Goal: Transaction & Acquisition: Book appointment/travel/reservation

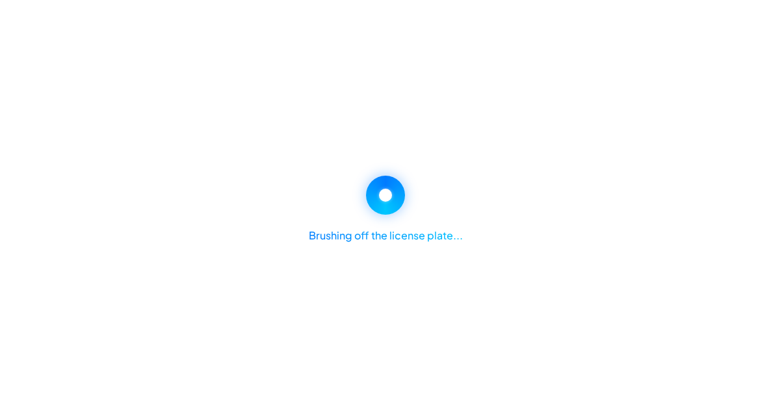
select select "********"
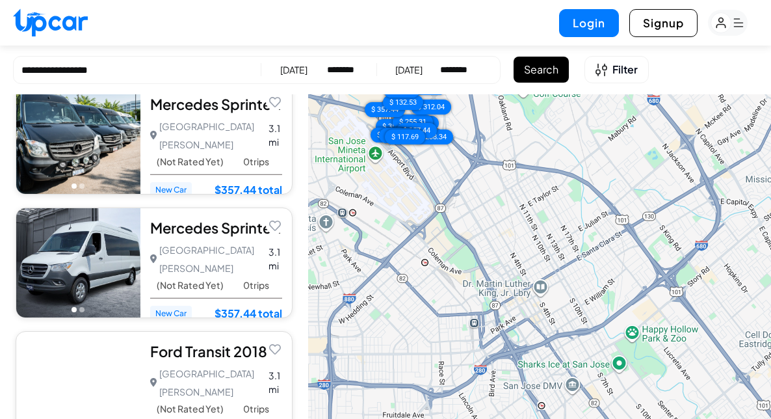
scroll to position [203, 0]
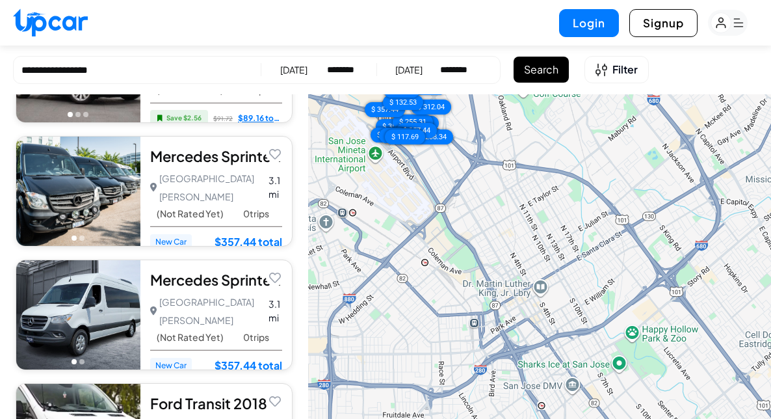
click at [173, 270] on div "Mercedes Sprinter 2025" at bounding box center [216, 280] width 132 height 20
click at [629, 68] on span "Filter" at bounding box center [625, 70] width 25 height 16
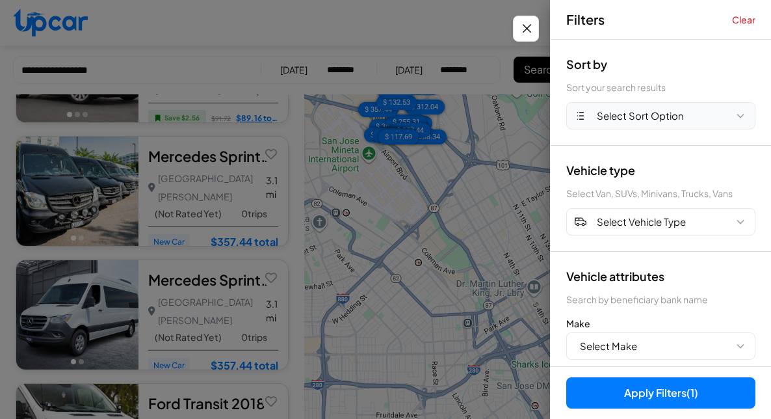
click at [634, 107] on button "Select Sort Option" at bounding box center [660, 115] width 189 height 27
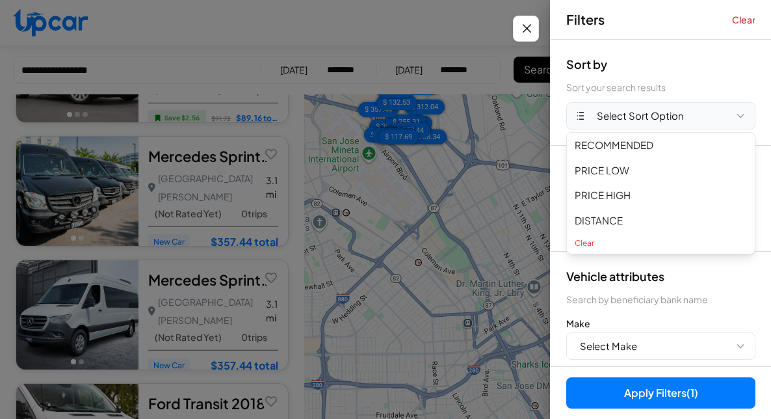
click at [634, 107] on button "Select Sort Option" at bounding box center [660, 115] width 189 height 27
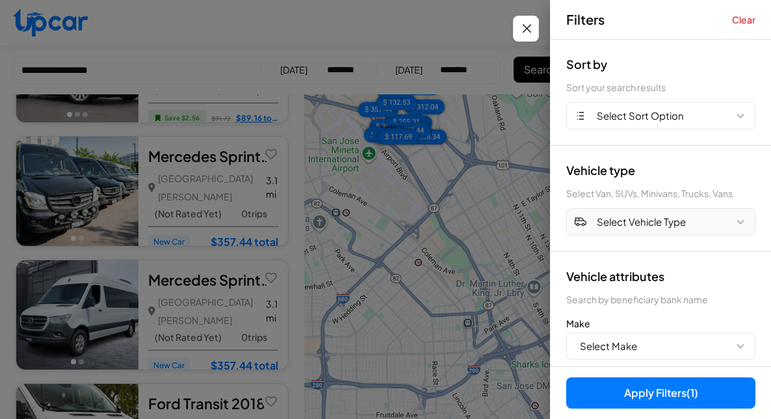
click at [632, 220] on span "Select Vehicle Type" at bounding box center [641, 222] width 89 height 15
click at [584, 323] on button "VAN" at bounding box center [661, 326] width 188 height 25
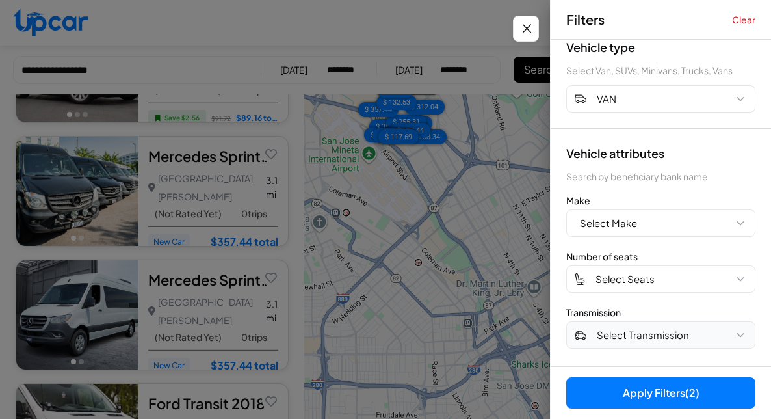
scroll to position [159, 0]
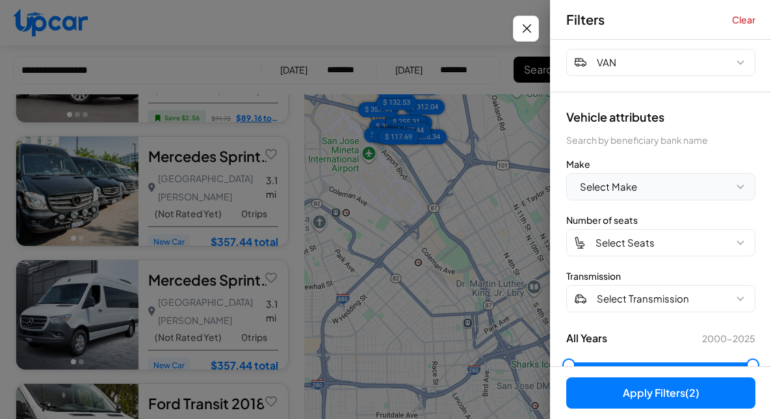
click at [670, 176] on button "Select Make" at bounding box center [660, 186] width 189 height 27
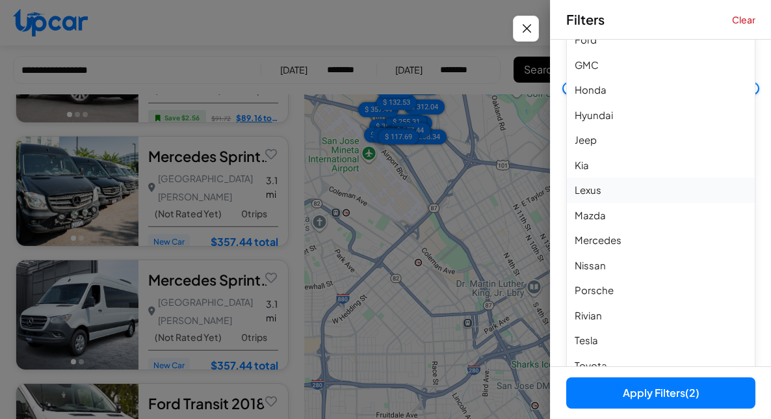
scroll to position [494, 0]
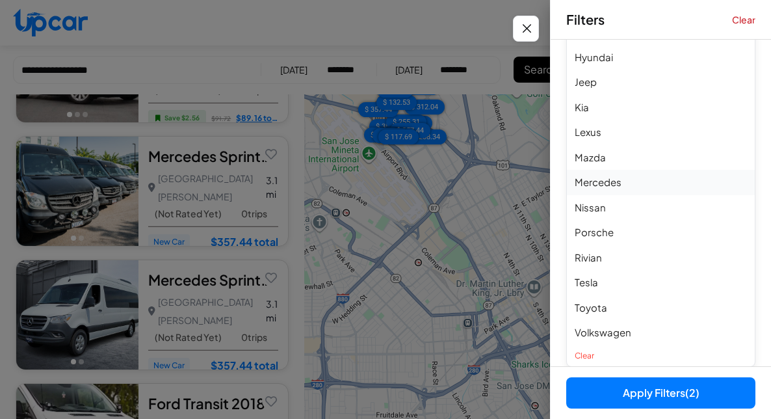
click at [611, 180] on button "Mercedes" at bounding box center [661, 182] width 188 height 25
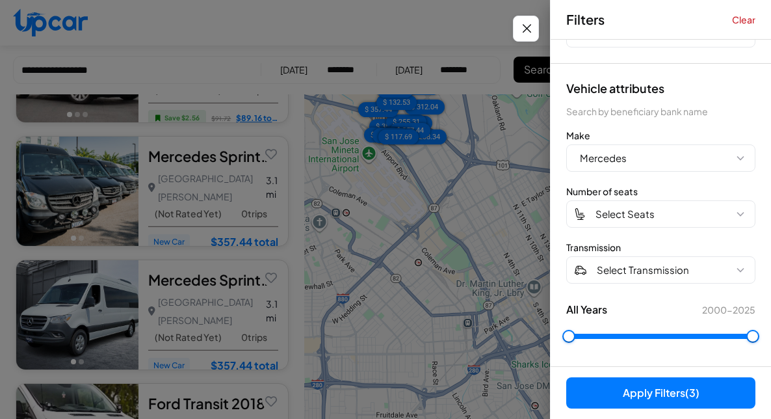
scroll to position [244, 0]
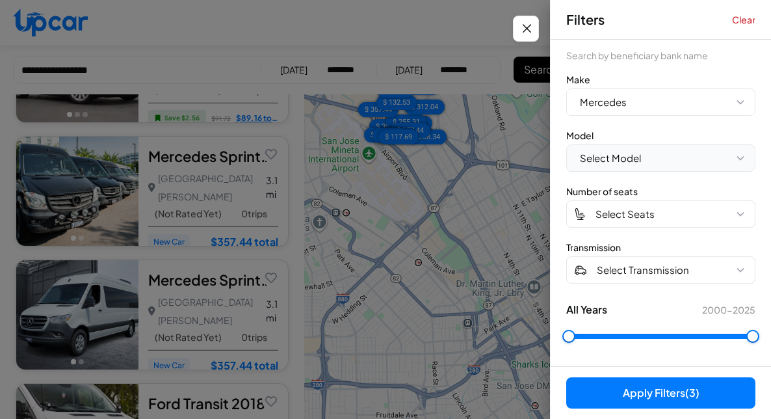
click at [607, 157] on span "Select Model" at bounding box center [610, 158] width 61 height 15
click at [600, 209] on button "Sprinter" at bounding box center [661, 212] width 188 height 25
click at [622, 213] on span "Select Seats" at bounding box center [625, 214] width 59 height 15
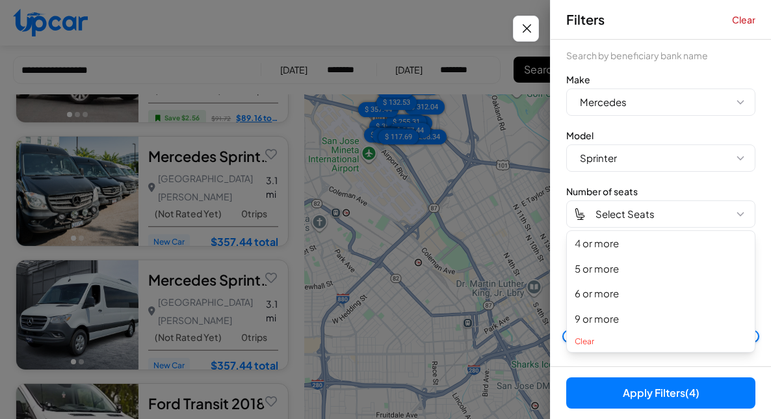
click at [663, 178] on div "Vehicle attributes Search by beneficiary bank name Make Mercedes Model Sprinter…" at bounding box center [661, 187] width 220 height 359
click at [734, 209] on icon "button" at bounding box center [740, 213] width 13 height 13
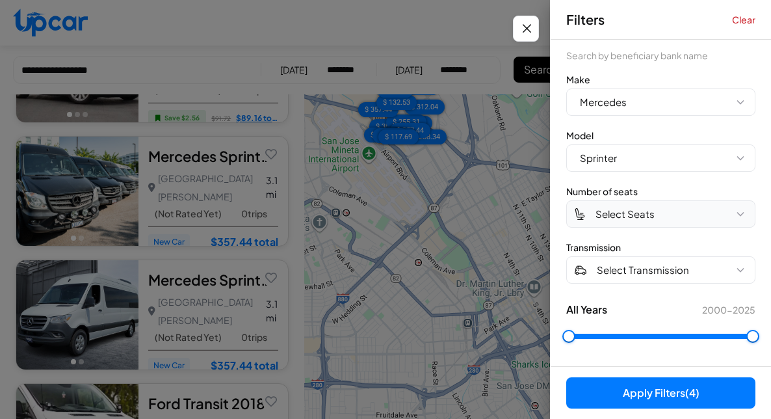
click at [734, 210] on icon "button" at bounding box center [740, 213] width 13 height 13
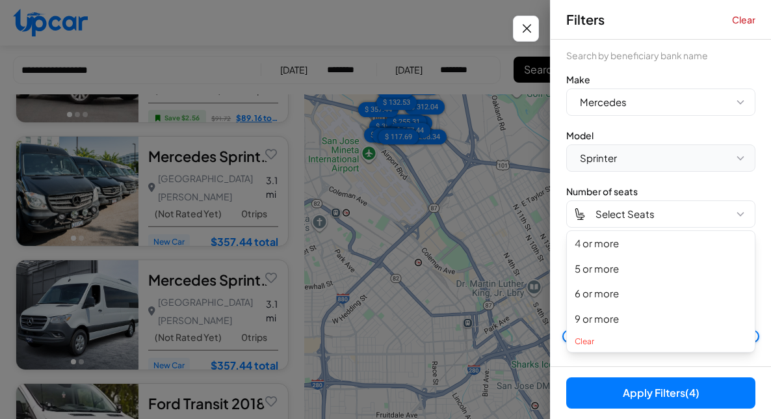
click at [659, 167] on button "Sprinter" at bounding box center [660, 157] width 189 height 27
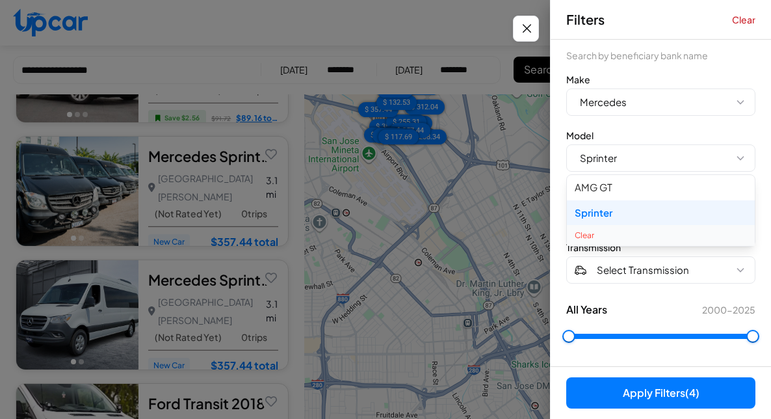
click at [580, 233] on button "Clear" at bounding box center [661, 235] width 188 height 21
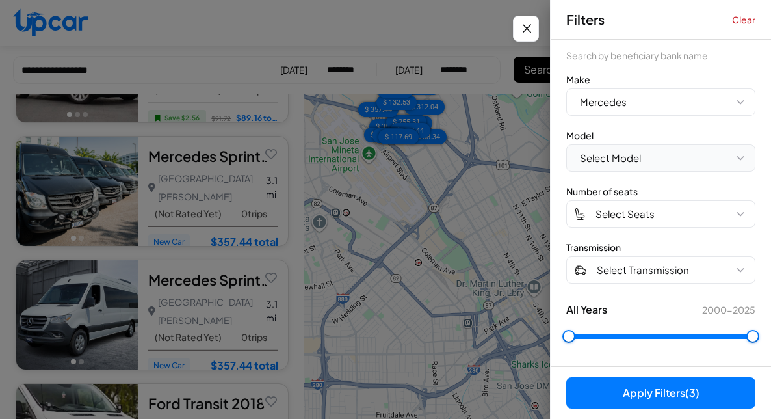
click at [622, 157] on span "Select Model" at bounding box center [610, 158] width 61 height 15
click at [590, 208] on button "Sprinter" at bounding box center [661, 212] width 188 height 25
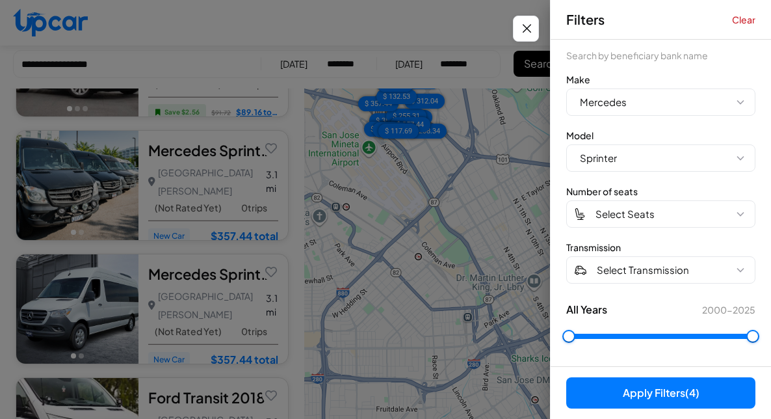
scroll to position [47, 0]
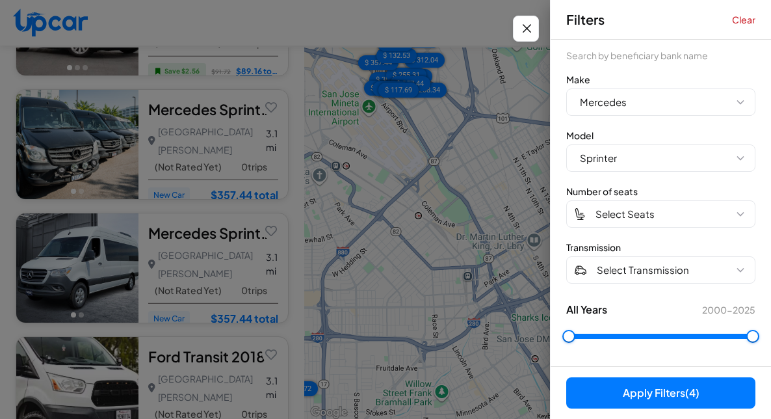
drag, startPoint x: 640, startPoint y: 408, endPoint x: 644, endPoint y: 388, distance: 19.8
click at [641, 403] on button "Apply Filters (4)" at bounding box center [660, 392] width 189 height 31
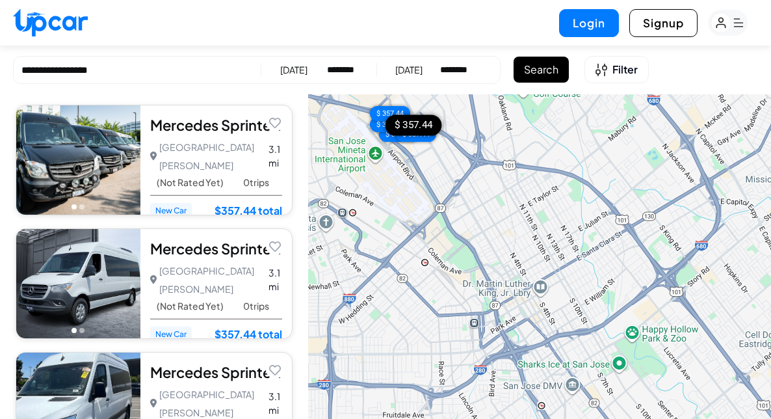
click at [198, 123] on div "Mercedes Sprinter 2024" at bounding box center [216, 125] width 132 height 20
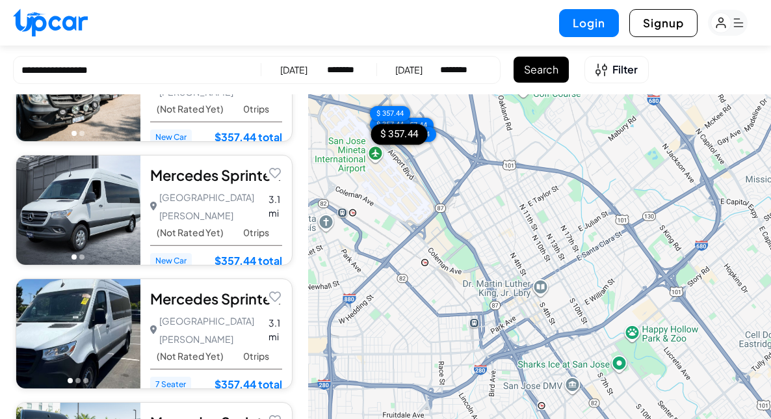
scroll to position [87, 0]
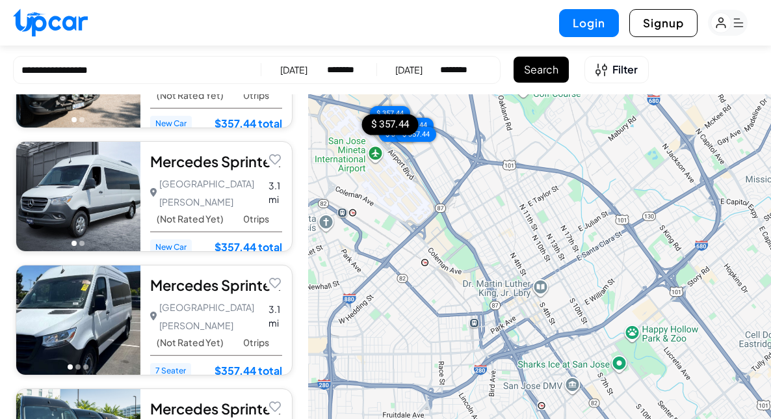
click at [170, 282] on div "Mercedes Sprinter 2024" at bounding box center [216, 285] width 132 height 20
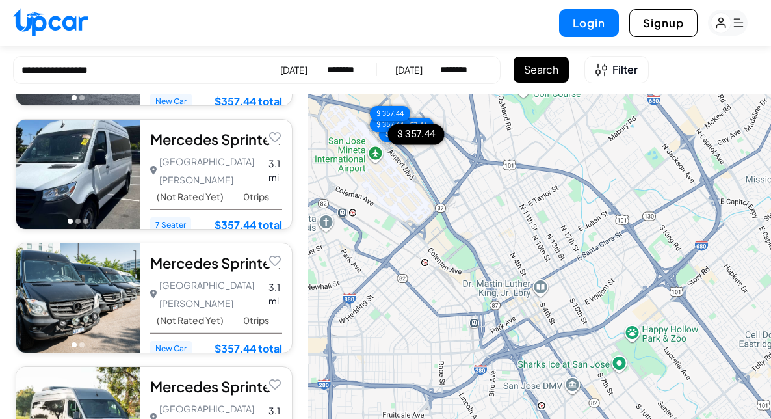
scroll to position [213, 0]
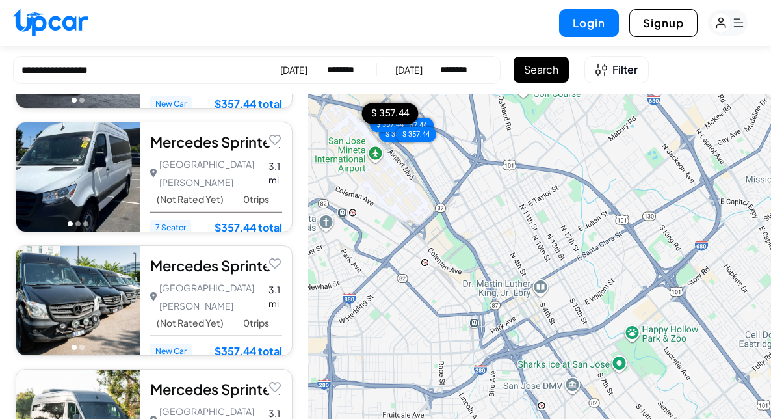
click at [179, 379] on div "Mercedes Sprinter 2019" at bounding box center [216, 389] width 132 height 20
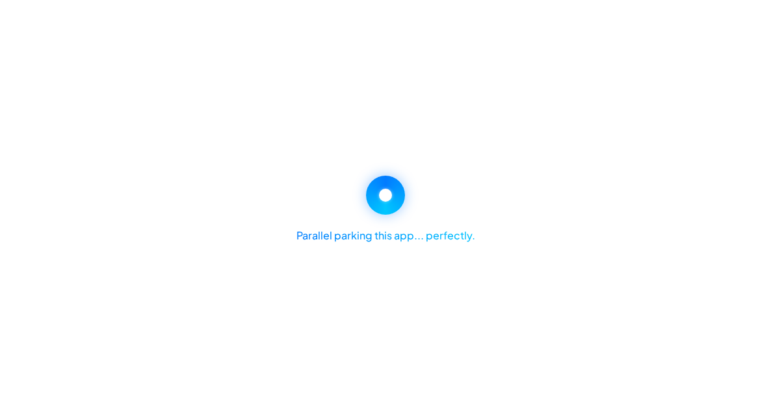
select select "********"
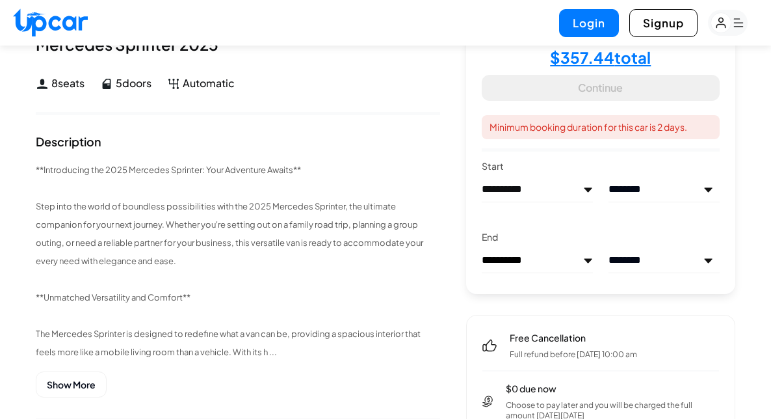
scroll to position [345, 0]
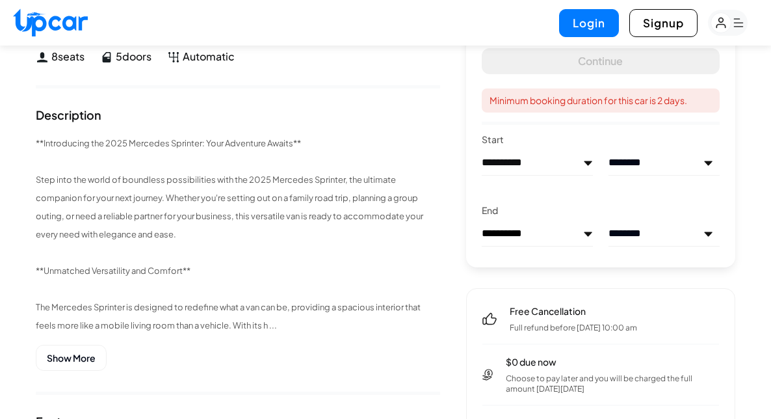
click at [72, 351] on button "Show More" at bounding box center [71, 358] width 71 height 26
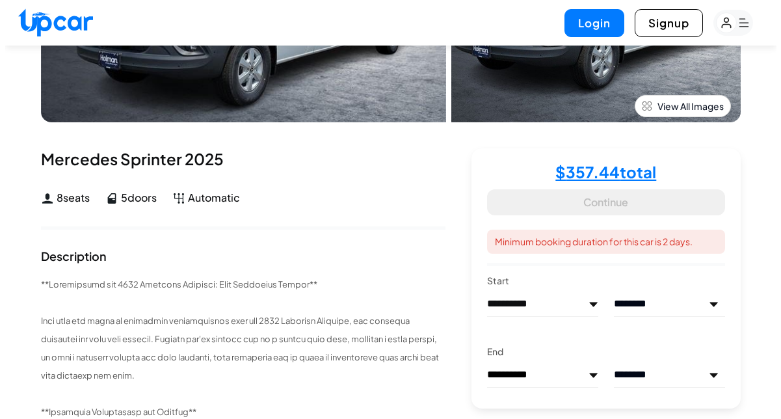
scroll to position [0, 0]
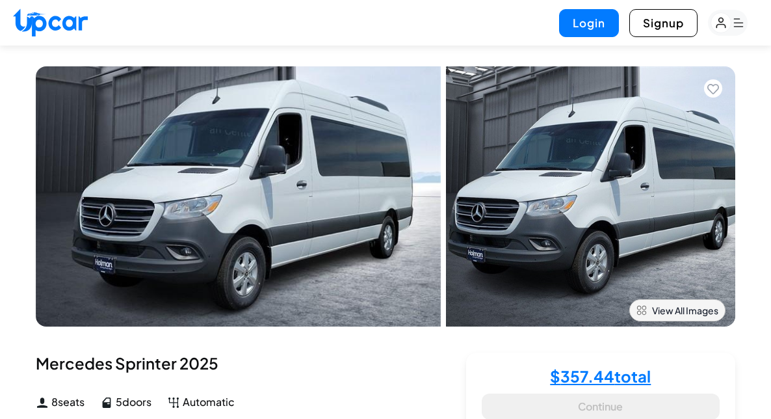
click at [674, 307] on span "View All Images" at bounding box center [685, 310] width 66 height 13
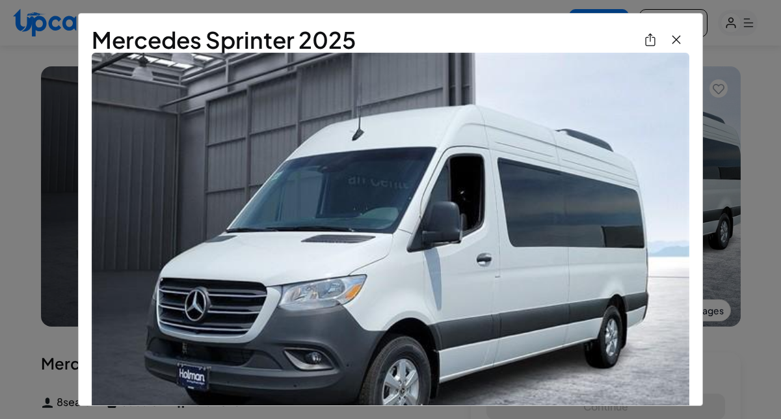
click at [668, 36] on icon "View All Images" at bounding box center [676, 40] width 16 height 16
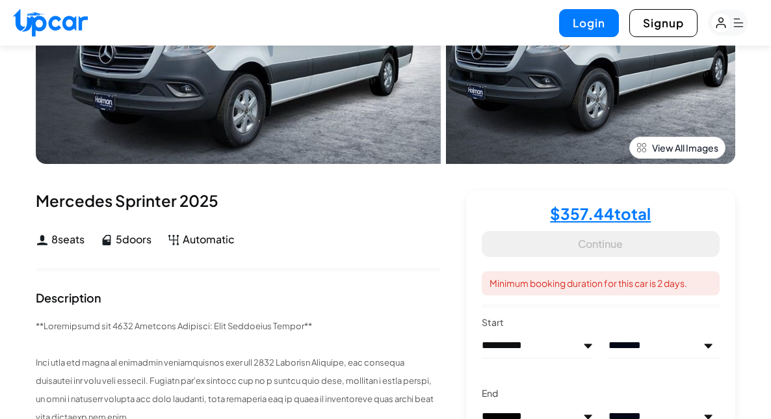
scroll to position [241, 0]
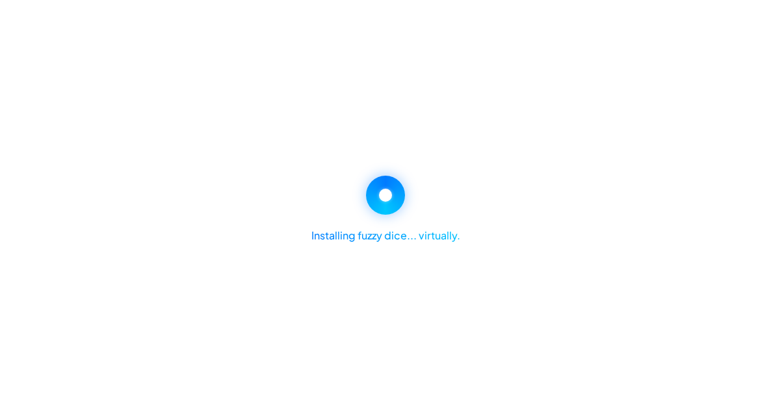
select select "********"
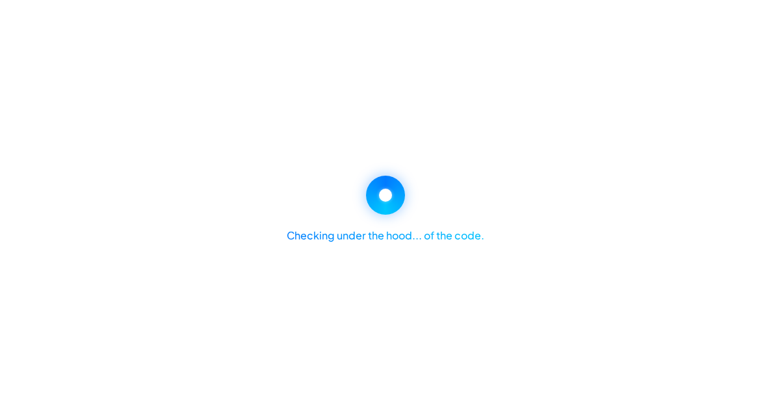
select select "********"
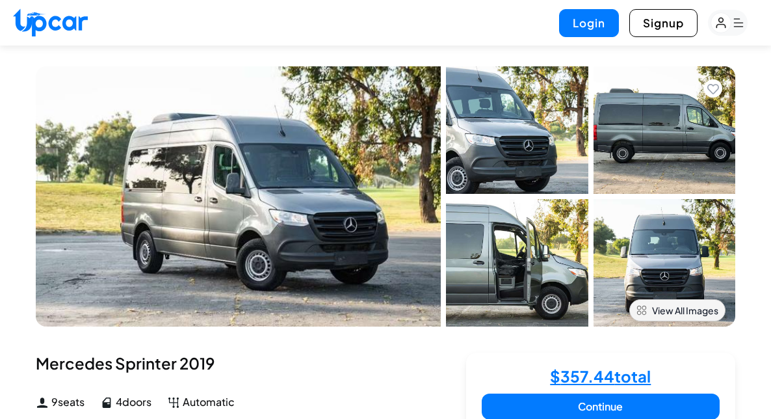
click at [676, 309] on span "View All Images" at bounding box center [685, 310] width 66 height 13
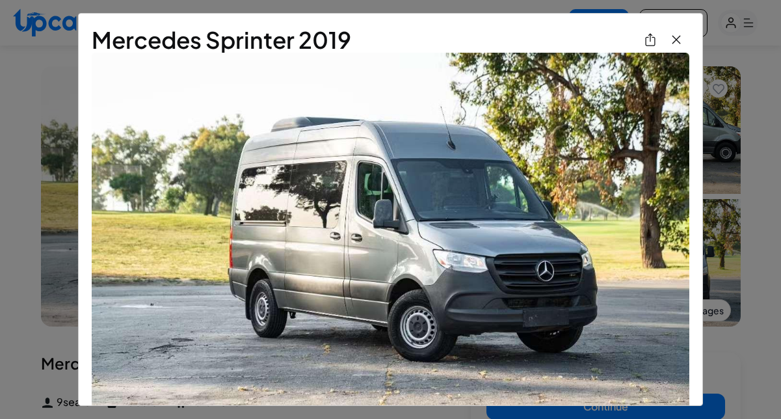
click at [668, 39] on icon "View All Images" at bounding box center [676, 40] width 16 height 16
